Goal: Transaction & Acquisition: Obtain resource

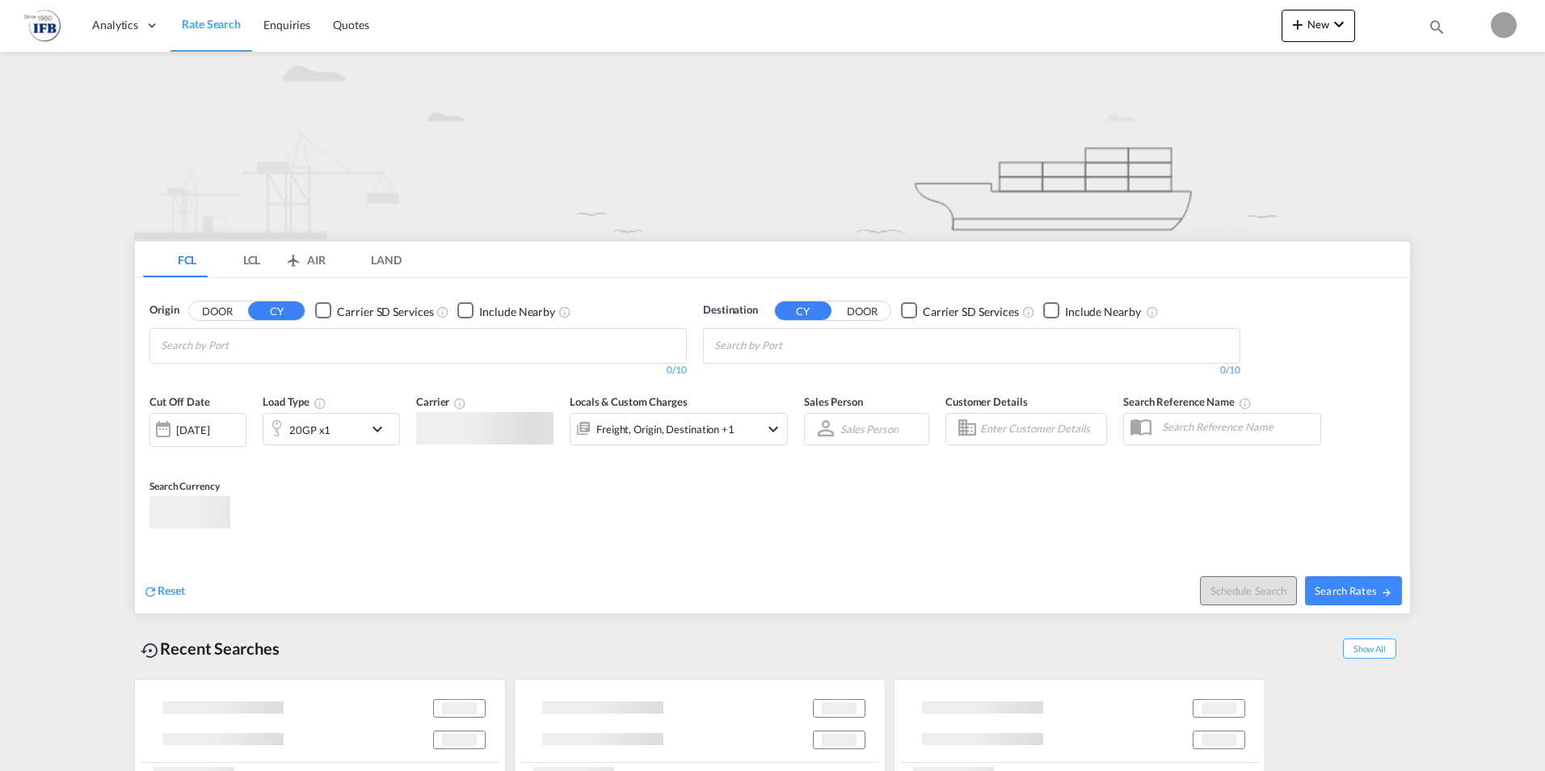
type input "[EMAIL_ADDRESS][DOMAIN_NAME]"
click at [794, 440] on md-content "Analytics Reports Rate Search Enquiries Quotes New Quote Bookings Quotes Enquir…" at bounding box center [772, 385] width 1545 height 771
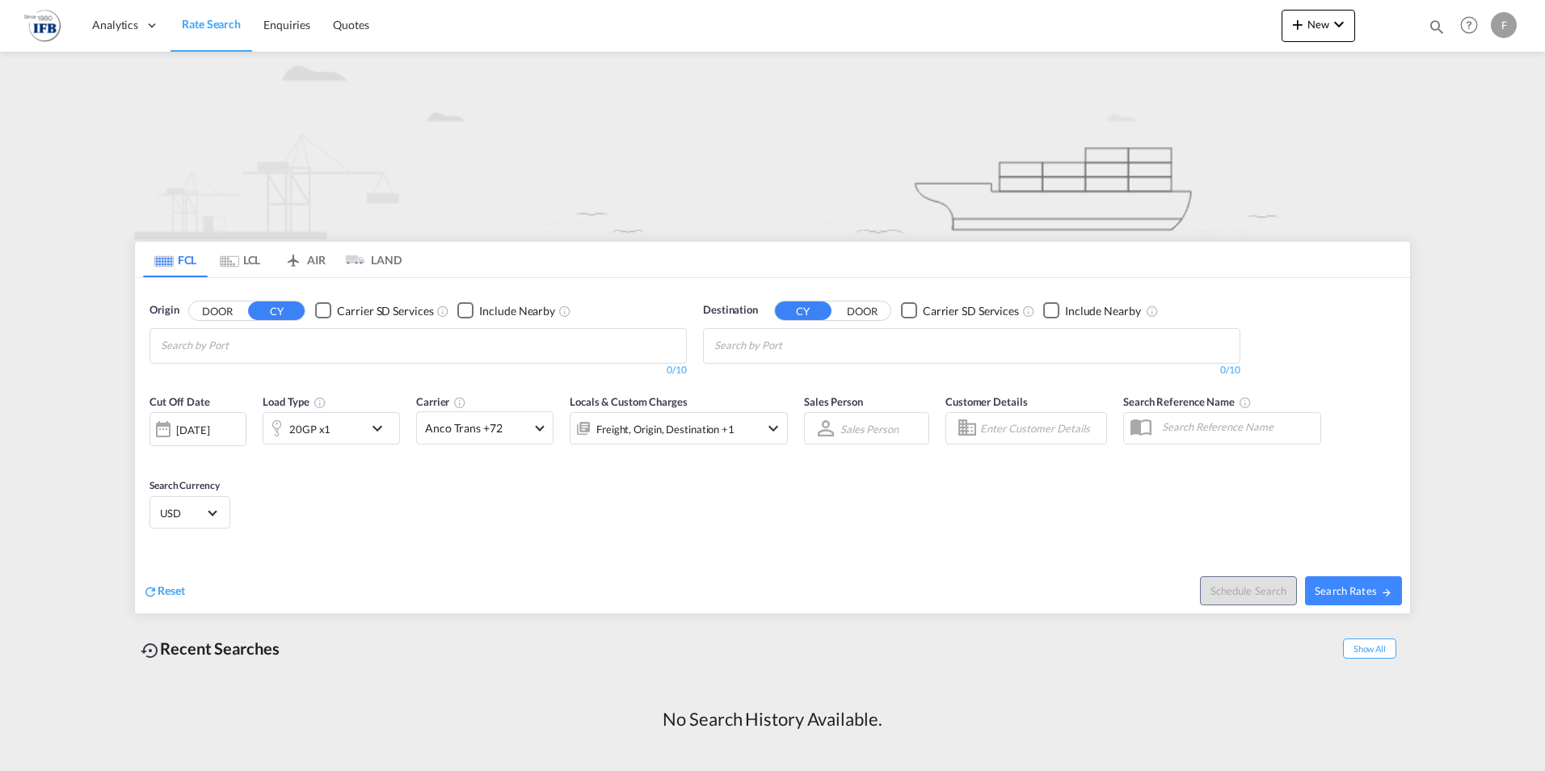
click at [465, 137] on img at bounding box center [772, 146] width 1277 height 188
click at [192, 348] on input "Chips input." at bounding box center [238, 346] width 154 height 26
type input "sihanoukville"
drag, startPoint x: 255, startPoint y: 377, endPoint x: 274, endPoint y: 378, distance: 18.7
click at [256, 377] on div "Kampong Saom ( [GEOGRAPHIC_DATA] ) [GEOGRAPHIC_DATA] KHKOS" at bounding box center [286, 383] width 307 height 48
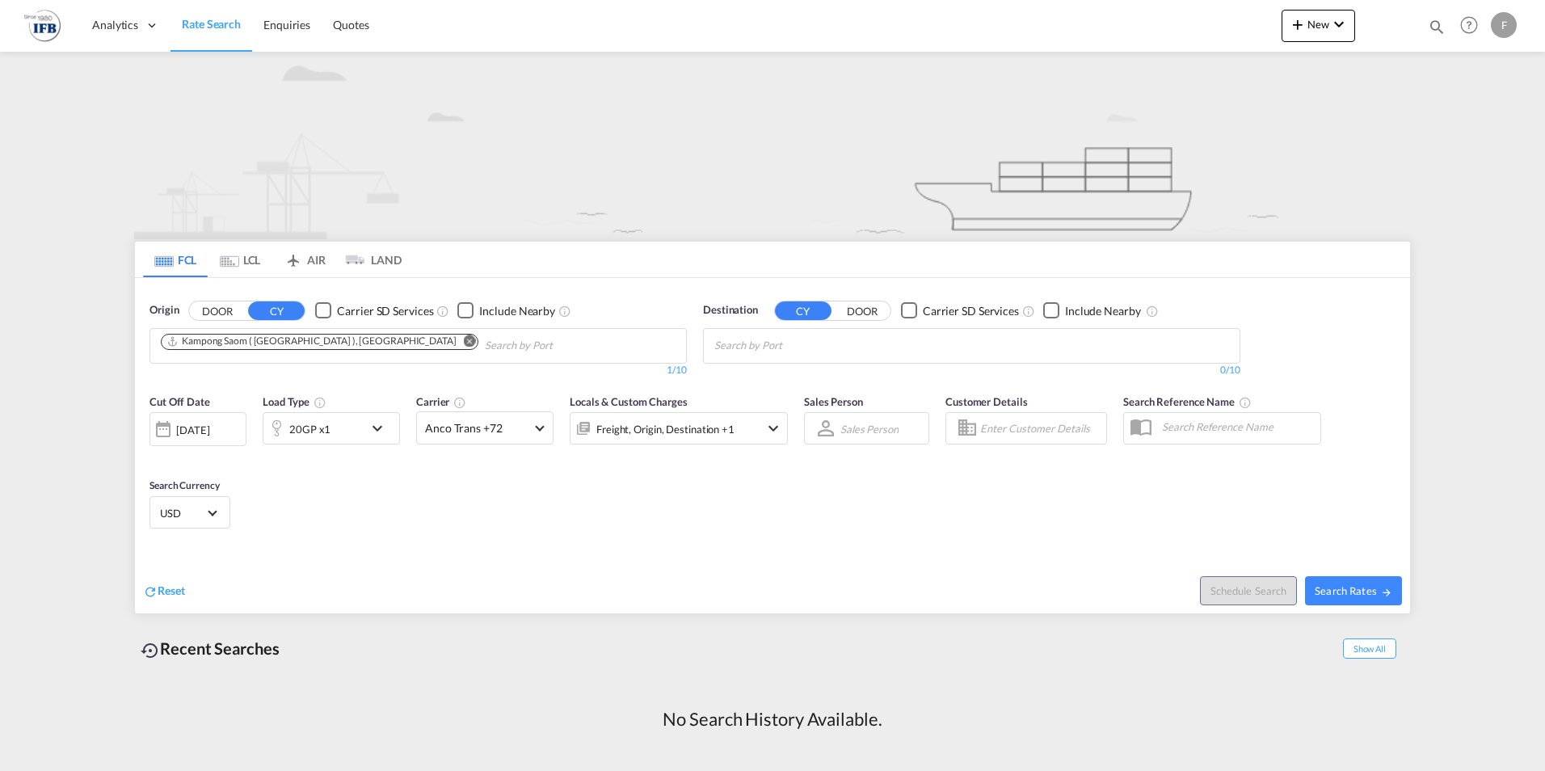
click at [895, 347] on md-chips at bounding box center [972, 346] width 536 height 34
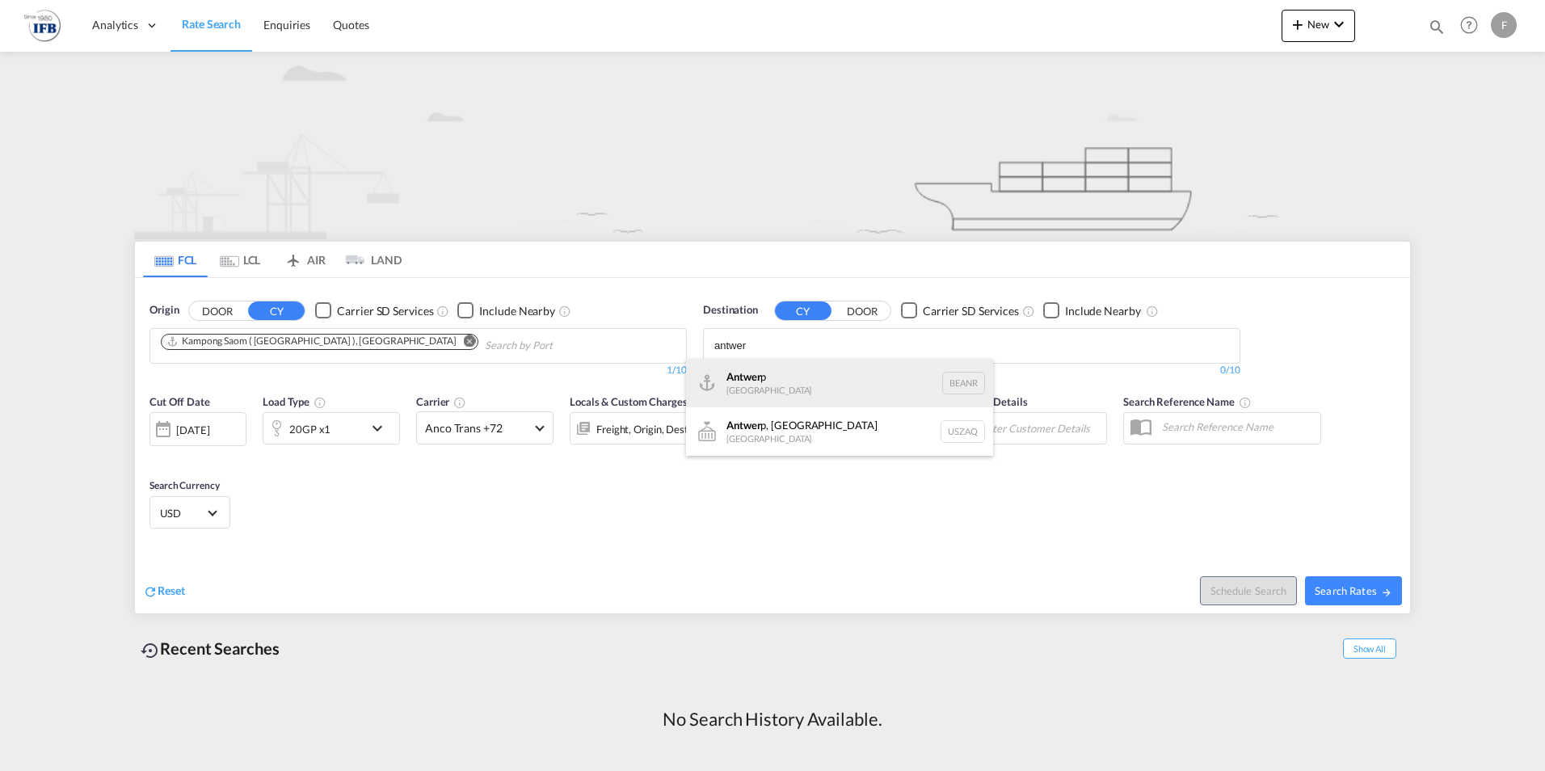
type input "antwer"
click at [775, 387] on div "Antwer p [GEOGRAPHIC_DATA] BEANR" at bounding box center [839, 383] width 307 height 48
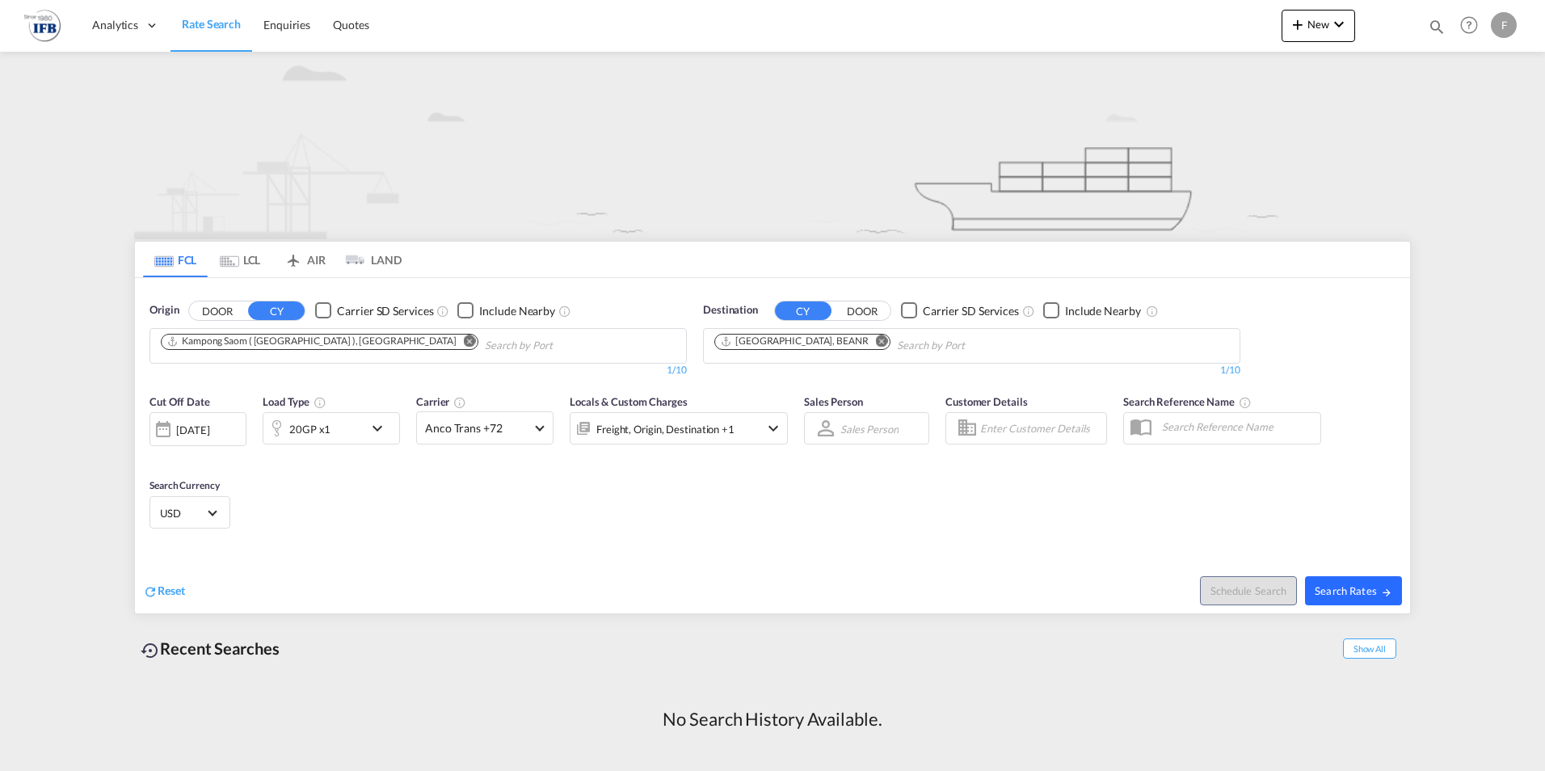
click at [1372, 593] on span "Search Rates" at bounding box center [1354, 590] width 78 height 13
type input "KHKOS to BEANR / [DATE]"
